Goal: Information Seeking & Learning: Learn about a topic

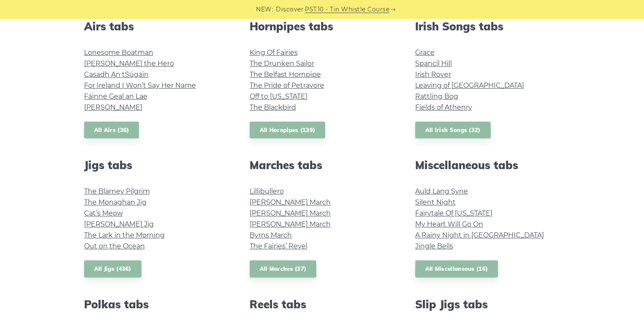
scroll to position [422, 0]
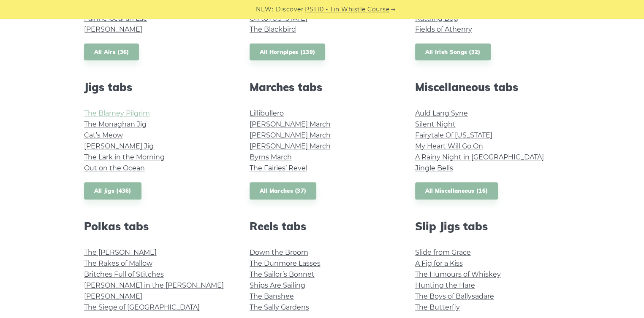
click at [141, 113] on link "The Blarney Pilgrim" at bounding box center [117, 113] width 66 height 8
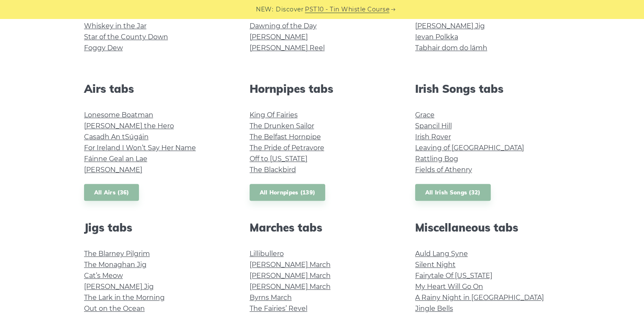
scroll to position [295, 0]
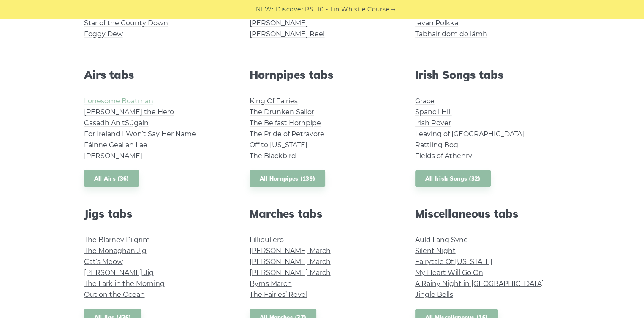
click at [133, 103] on link "Lonesome Boatman" at bounding box center [118, 101] width 69 height 8
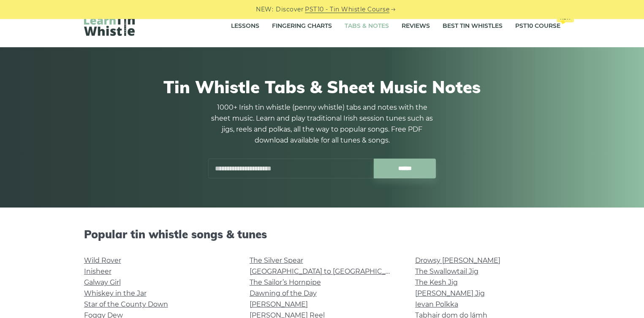
scroll to position [0, 0]
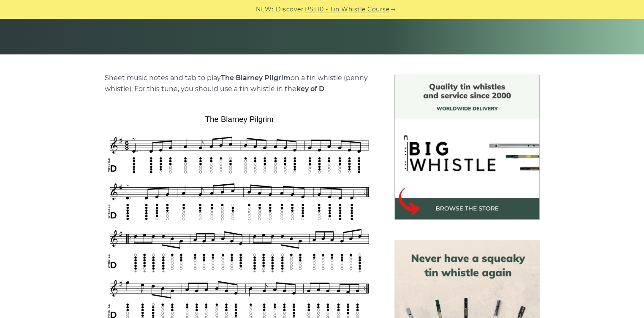
scroll to position [127, 0]
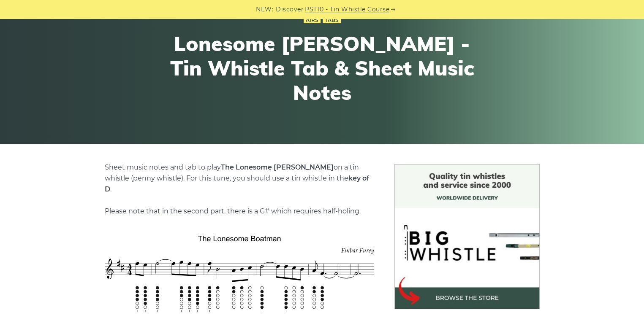
scroll to position [42, 0]
